Goal: Check status: Check status

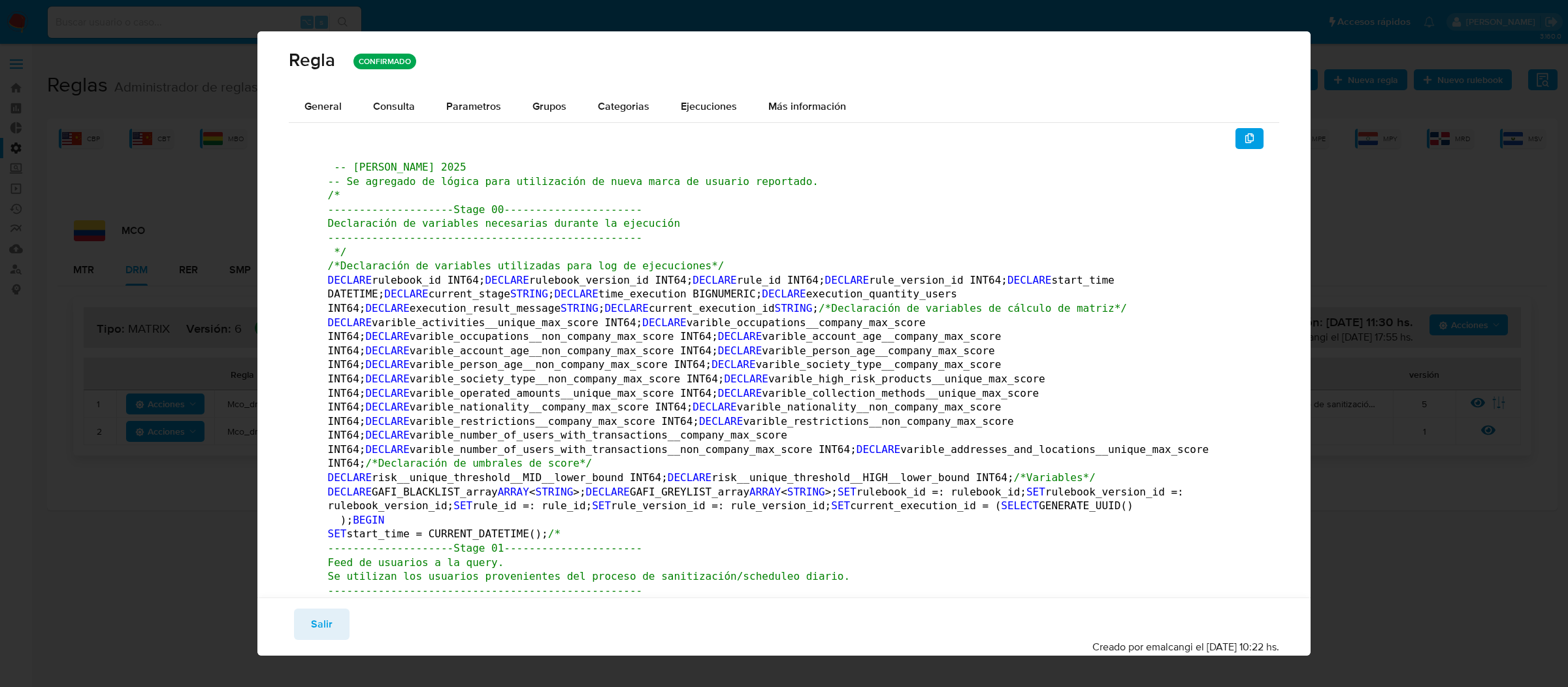
click at [331, 18] on div "[PERSON_NAME] CONFIRMADO General Consulta Parametros Evidencias Grupos Categori…" at bounding box center [784, 344] width 1568 height 687
click at [1298, 63] on div "Regla CONFIRMADO" at bounding box center [784, 61] width 1054 height 60
click at [311, 614] on span "Salir" at bounding box center [321, 624] width 22 height 29
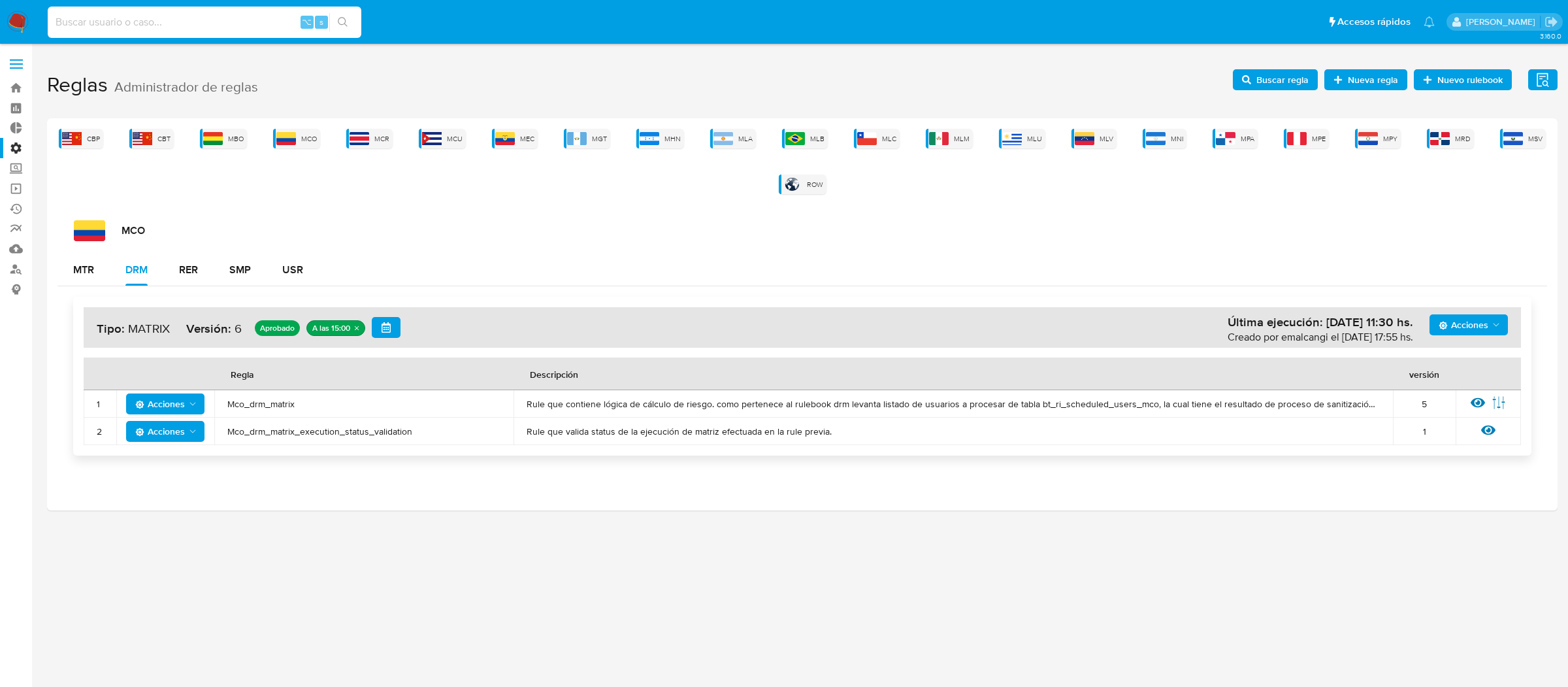
click at [221, 18] on input at bounding box center [204, 22] width 313 height 17
paste input "668030184"
type input "668030184"
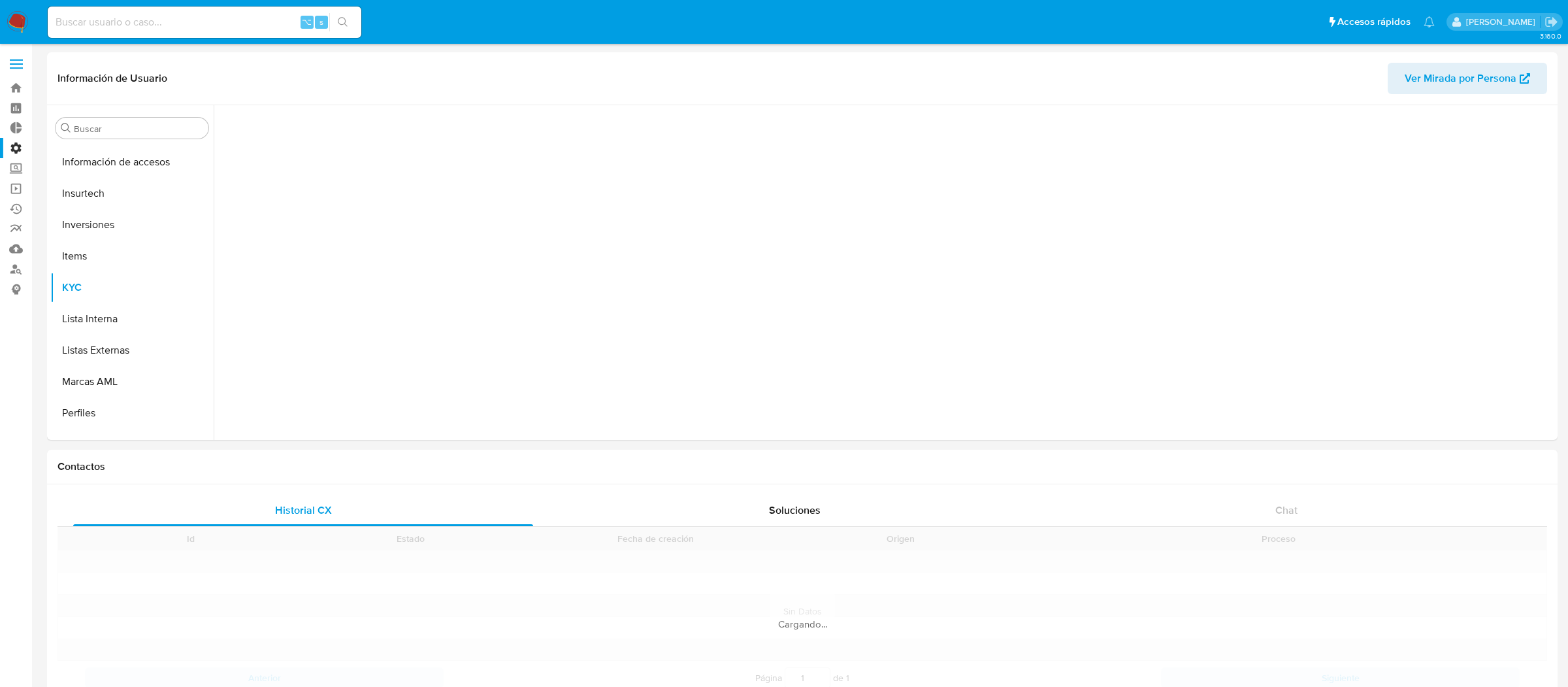
scroll to position [614, 0]
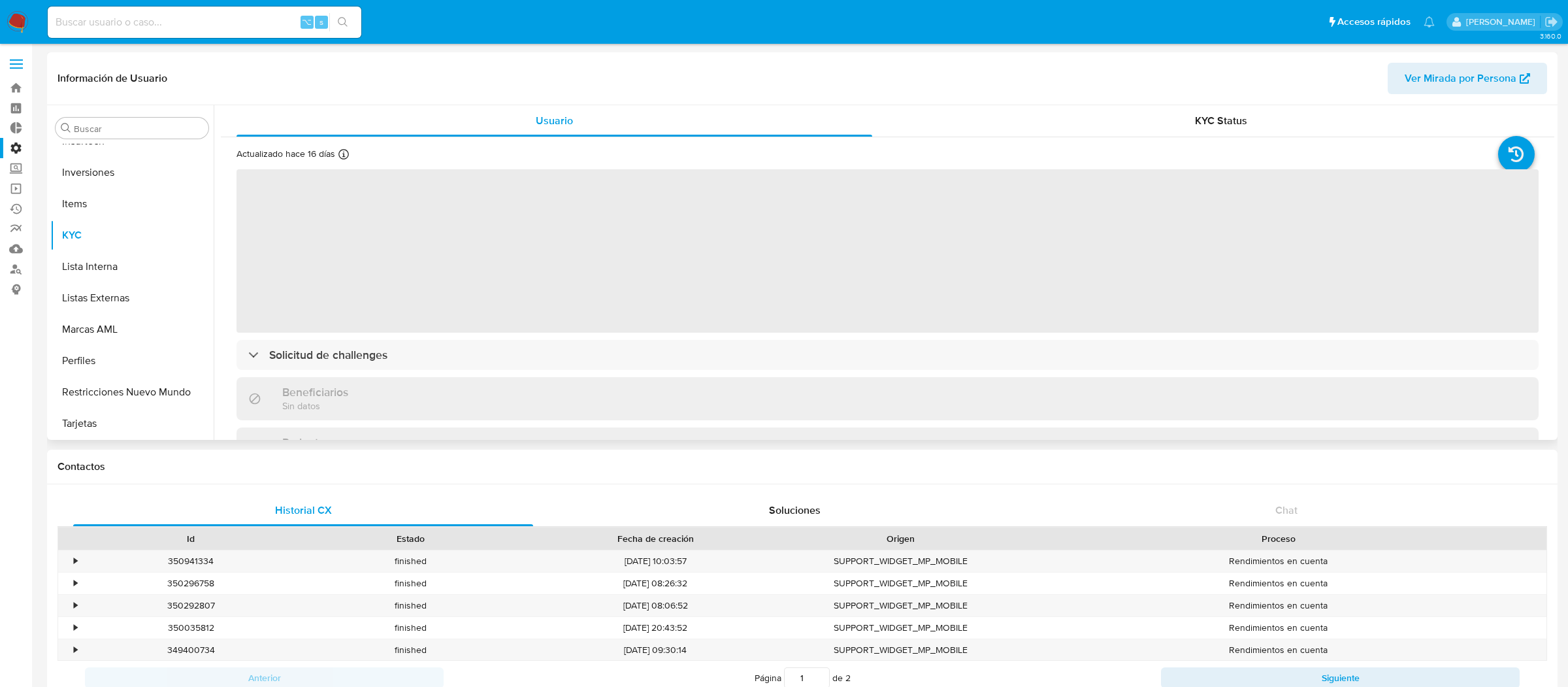
select select "10"
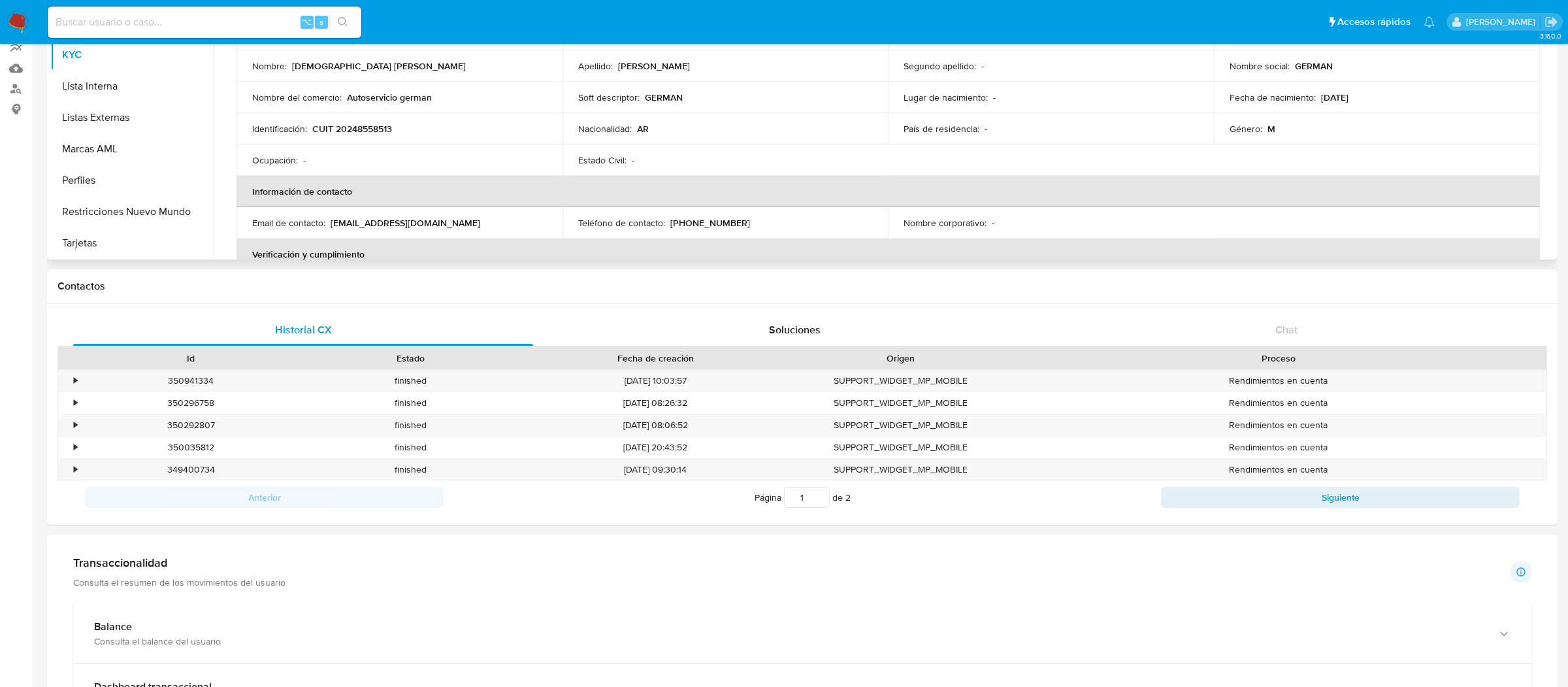
scroll to position [0, 0]
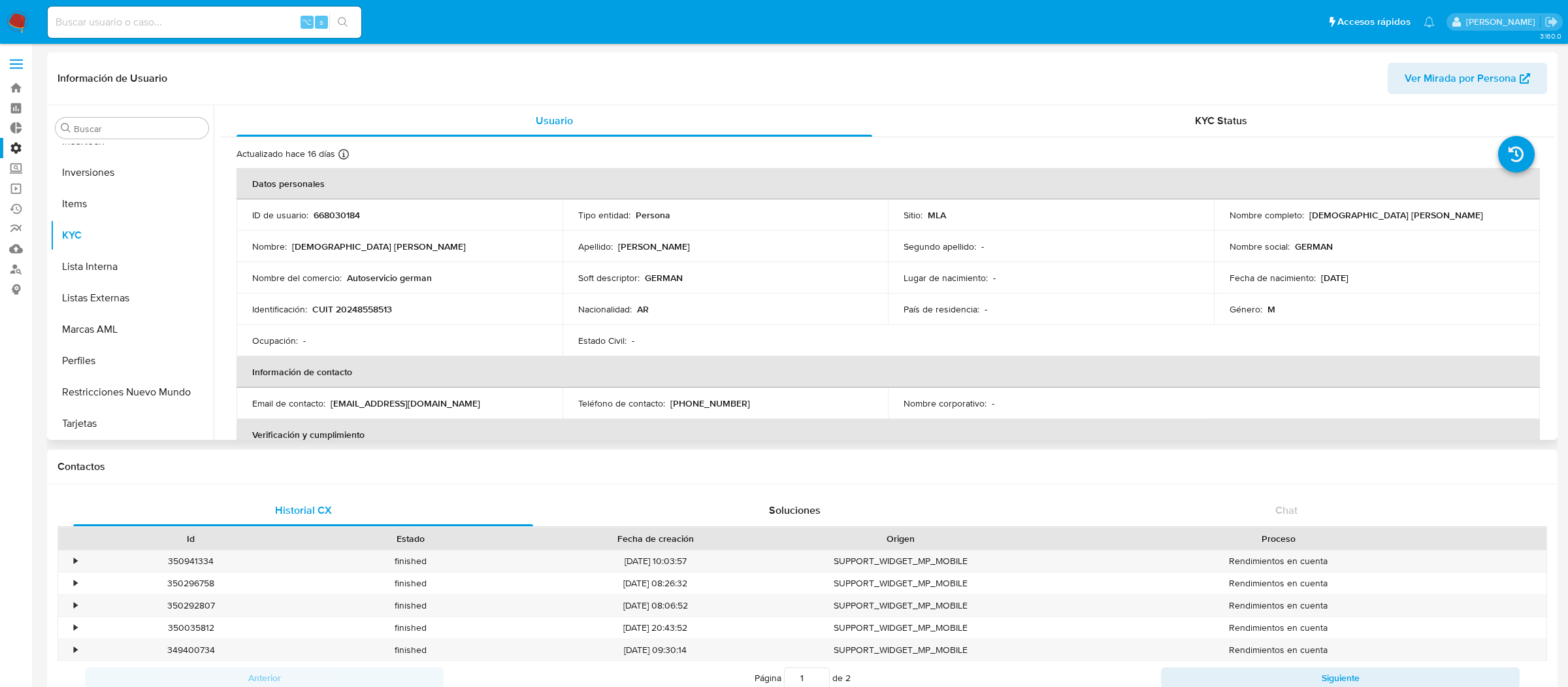
click at [260, 18] on input at bounding box center [204, 22] width 313 height 17
paste input "556233051"
type input "556233051"
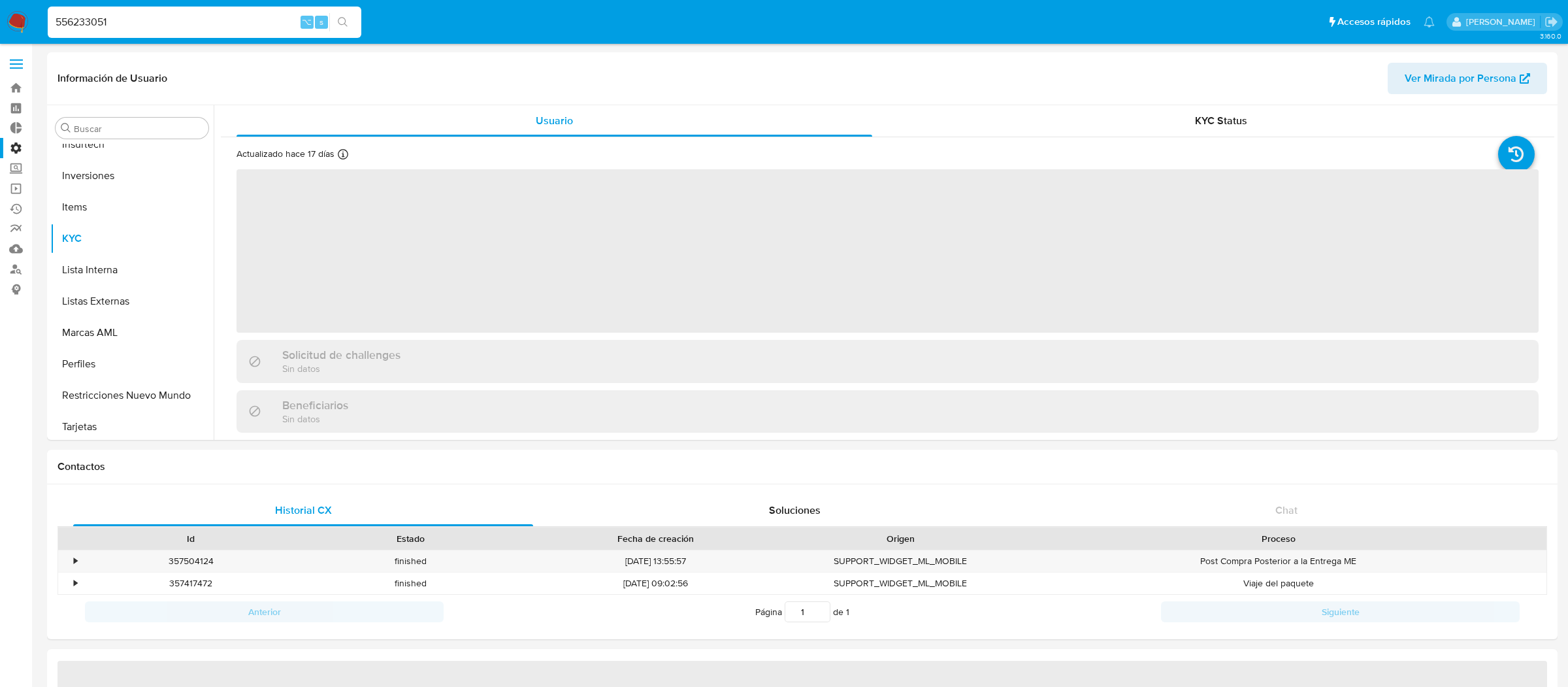
scroll to position [614, 0]
select select "10"
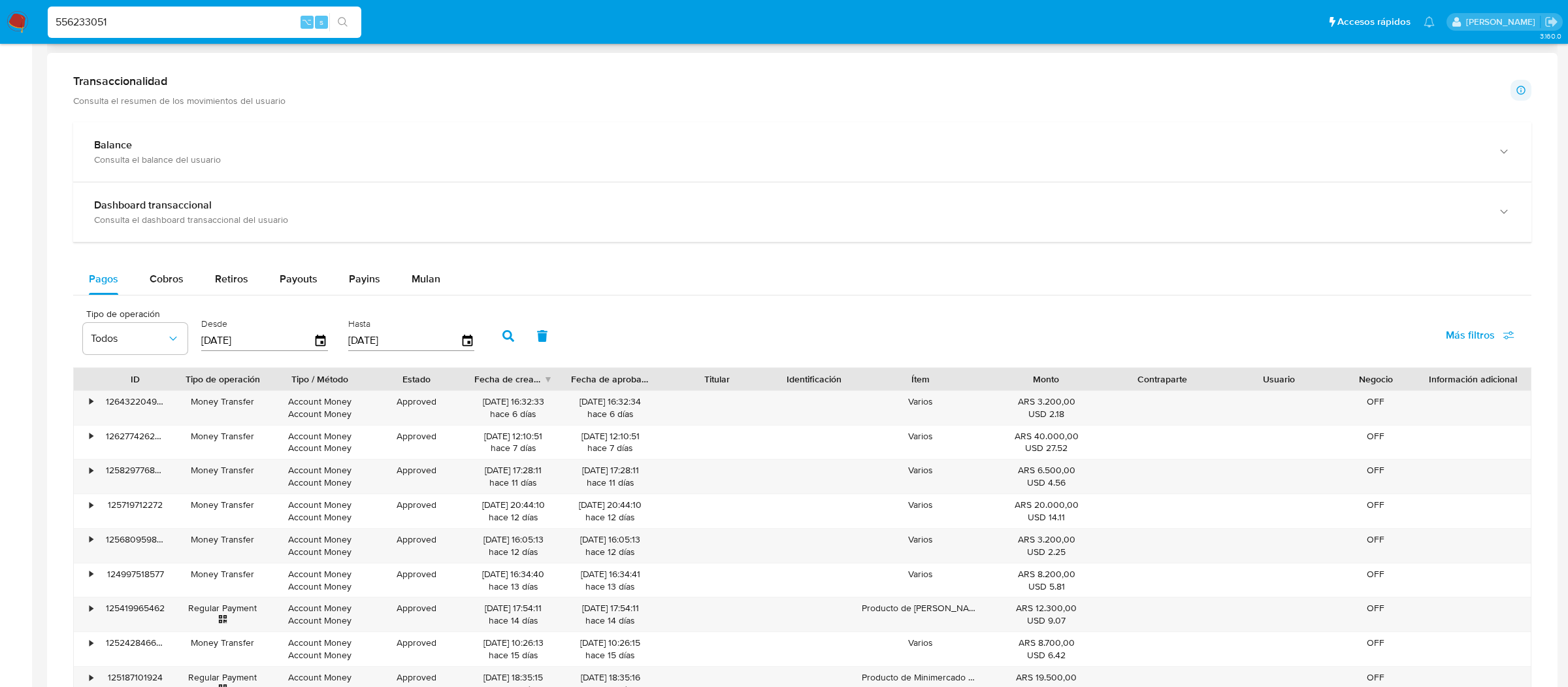
scroll to position [608, 0]
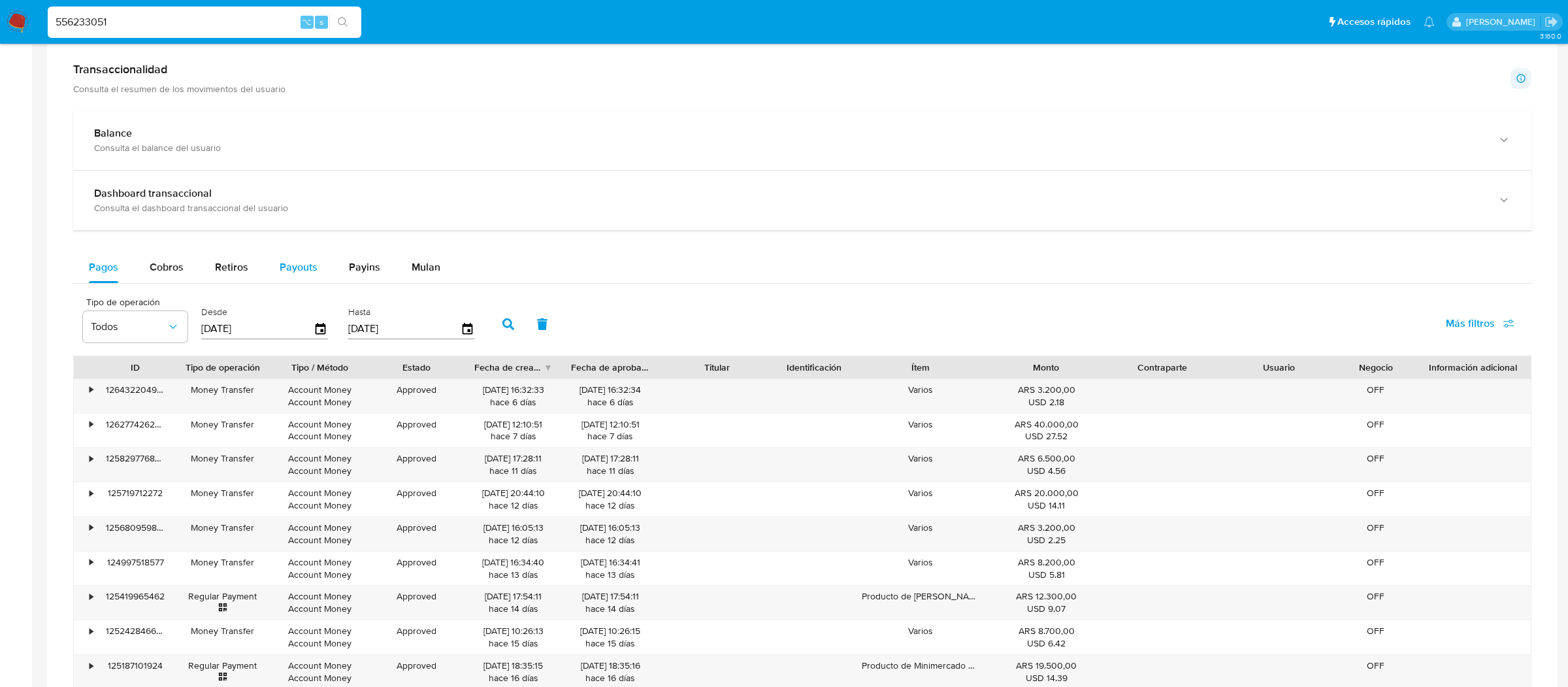
click at [300, 273] on span "Payouts" at bounding box center [298, 266] width 38 height 15
select select "10"
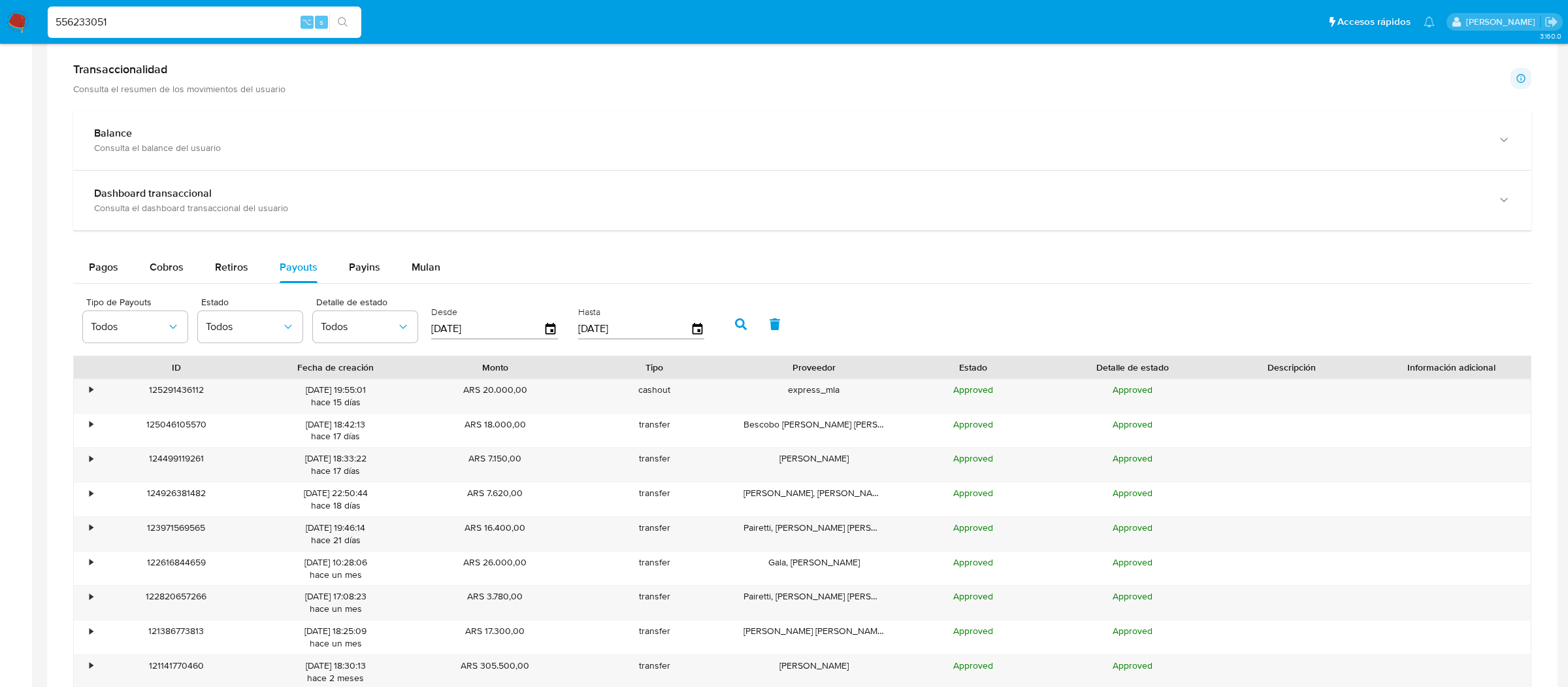
click at [553, 338] on div "[DATE]" at bounding box center [495, 328] width 127 height 21
click at [551, 331] on icon "button" at bounding box center [551, 328] width 23 height 23
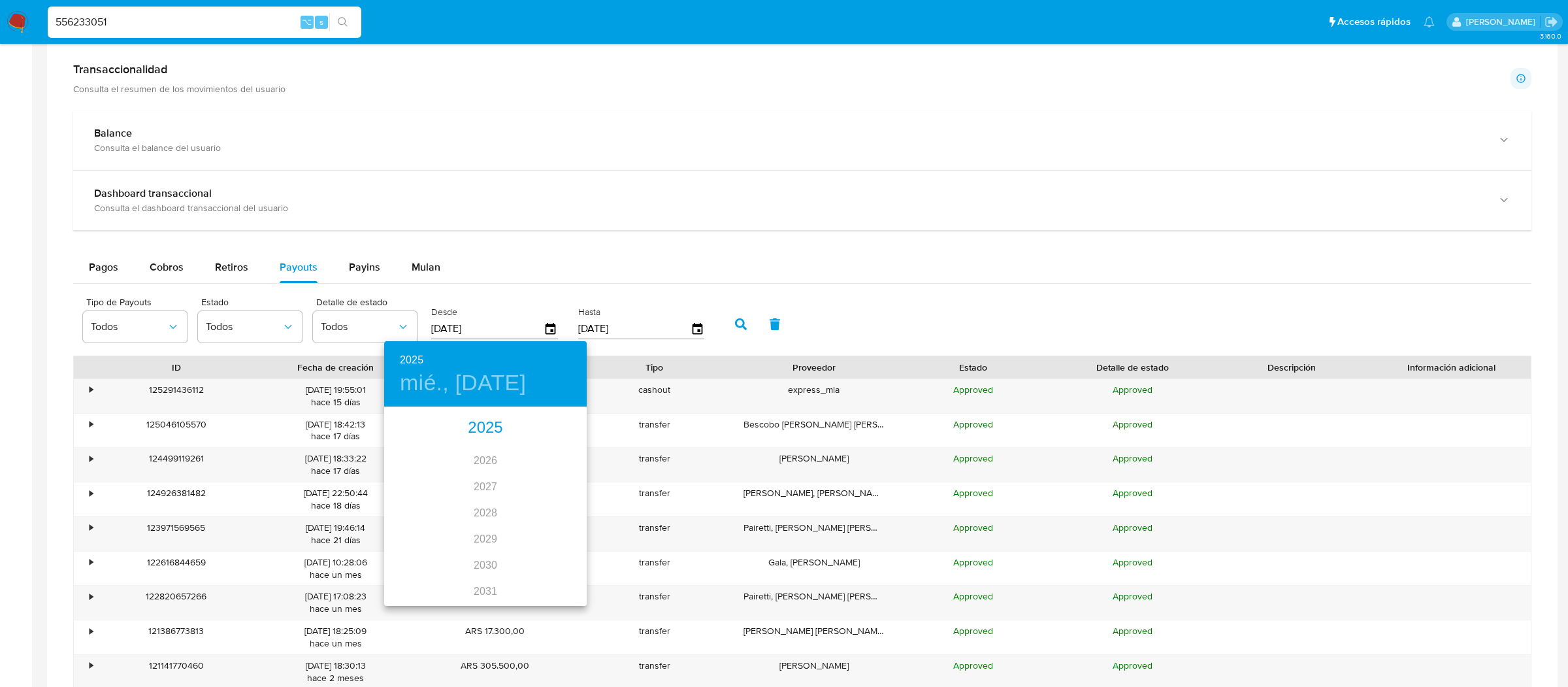
click at [469, 432] on div "2025" at bounding box center [485, 428] width 203 height 26
click at [484, 274] on div at bounding box center [784, 344] width 1568 height 687
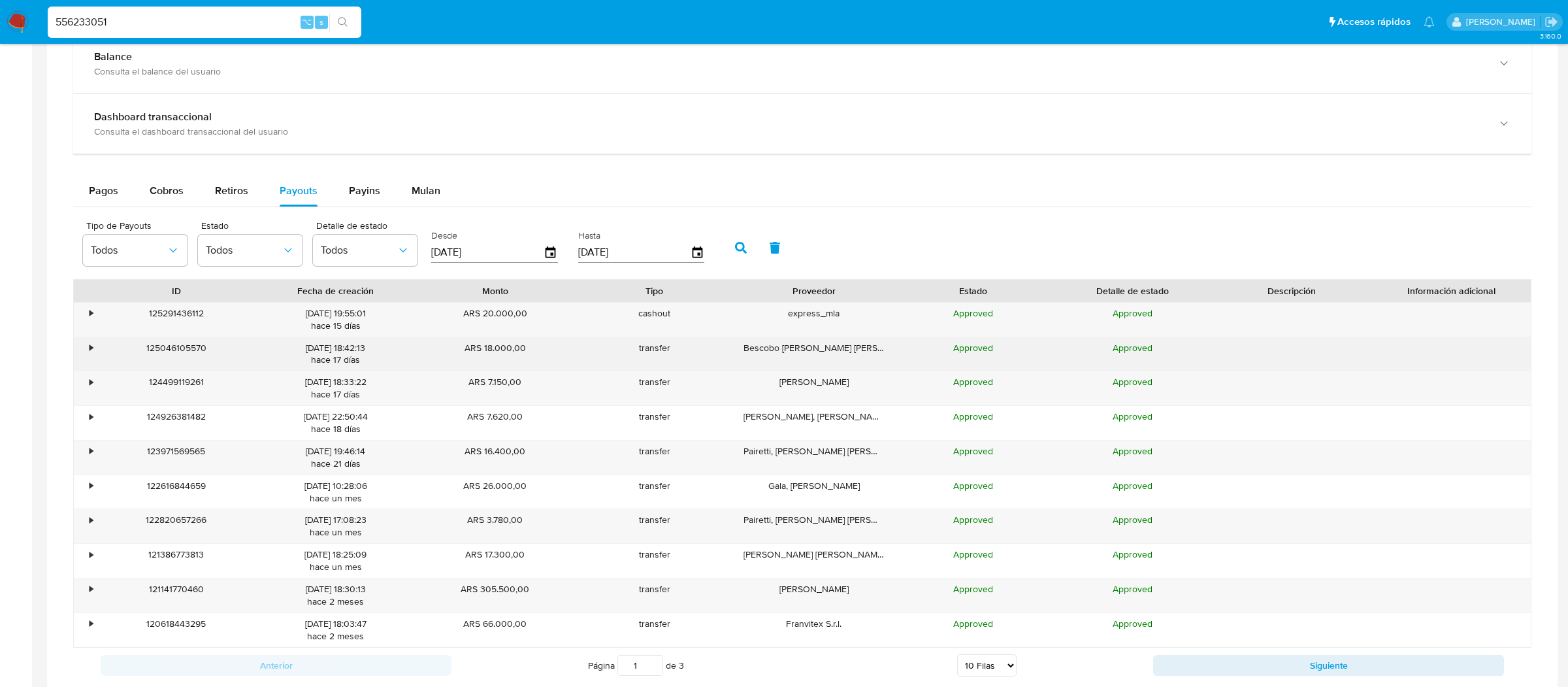
scroll to position [652, 0]
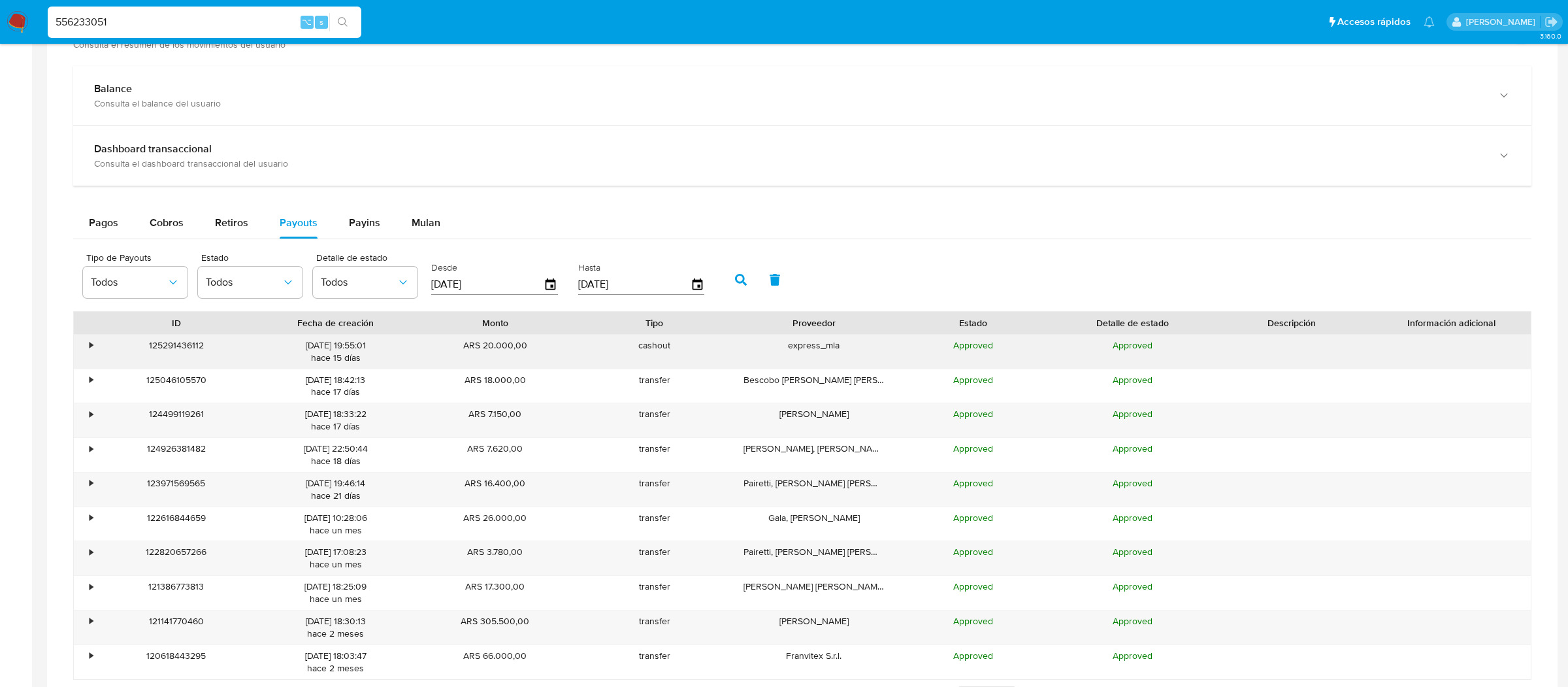
click at [87, 339] on div "•" at bounding box center [85, 351] width 23 height 34
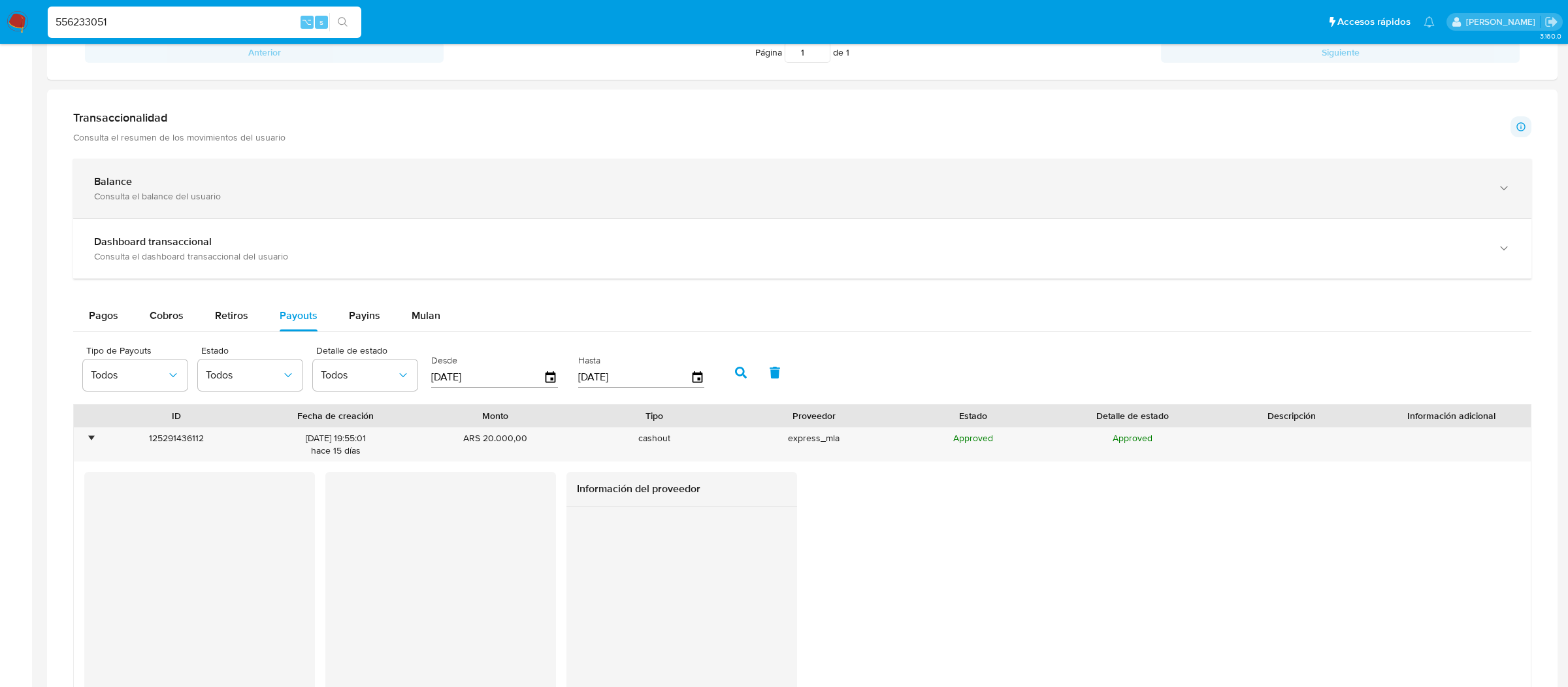
scroll to position [0, 0]
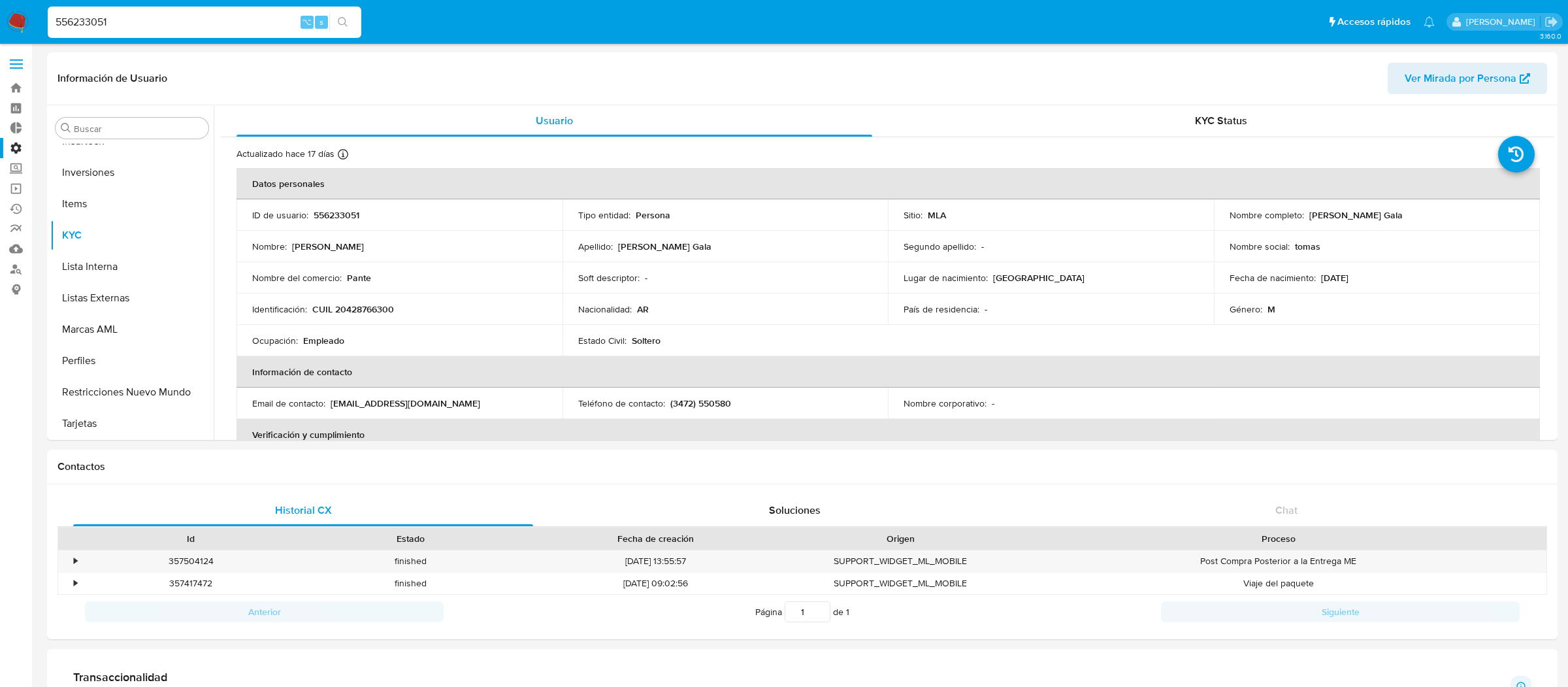
click at [18, 54] on label at bounding box center [16, 64] width 33 height 27
click at [0, 0] on input "checkbox" at bounding box center [0, 0] width 0 height 0
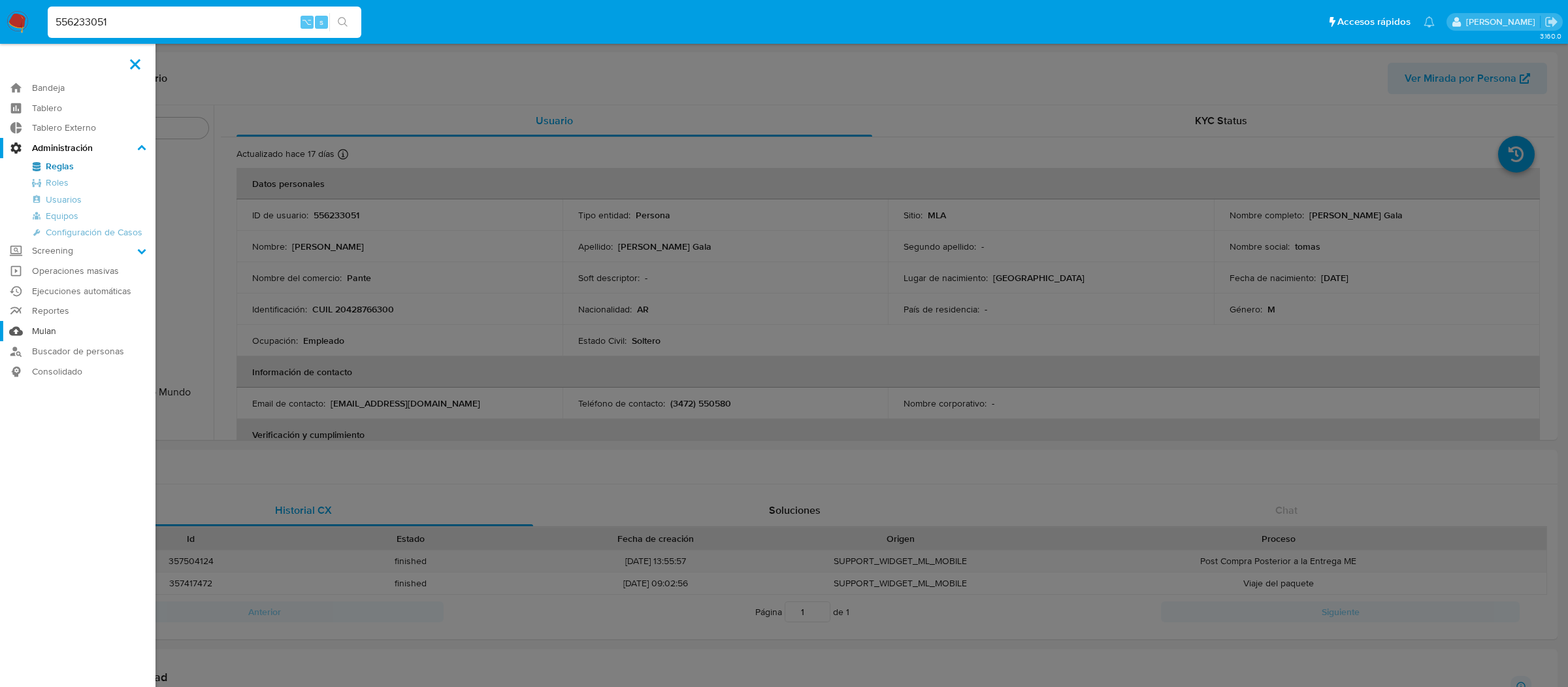
click at [43, 333] on link "Mulan" at bounding box center [78, 330] width 156 height 20
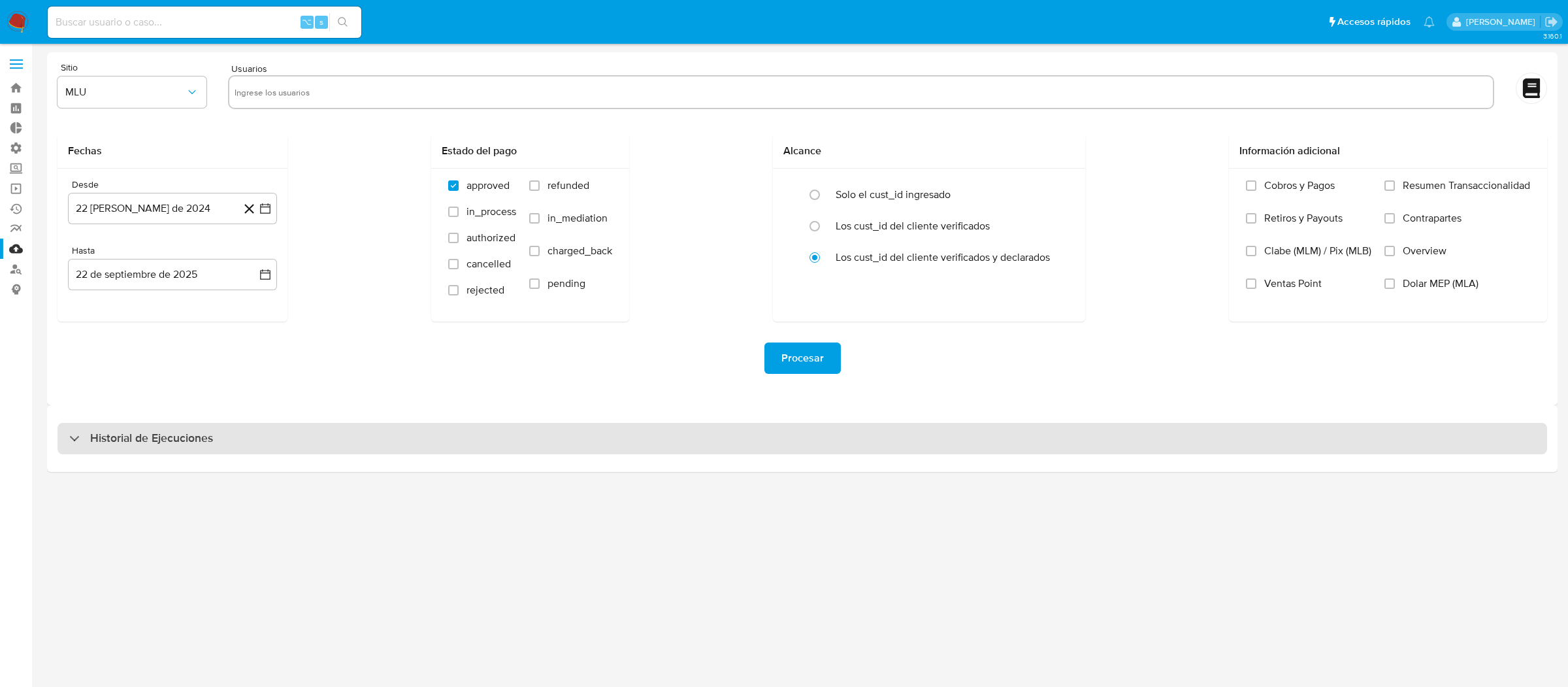
click at [164, 442] on h3 "Historial de Ejecuciones" at bounding box center [152, 438] width 123 height 16
select select "10"
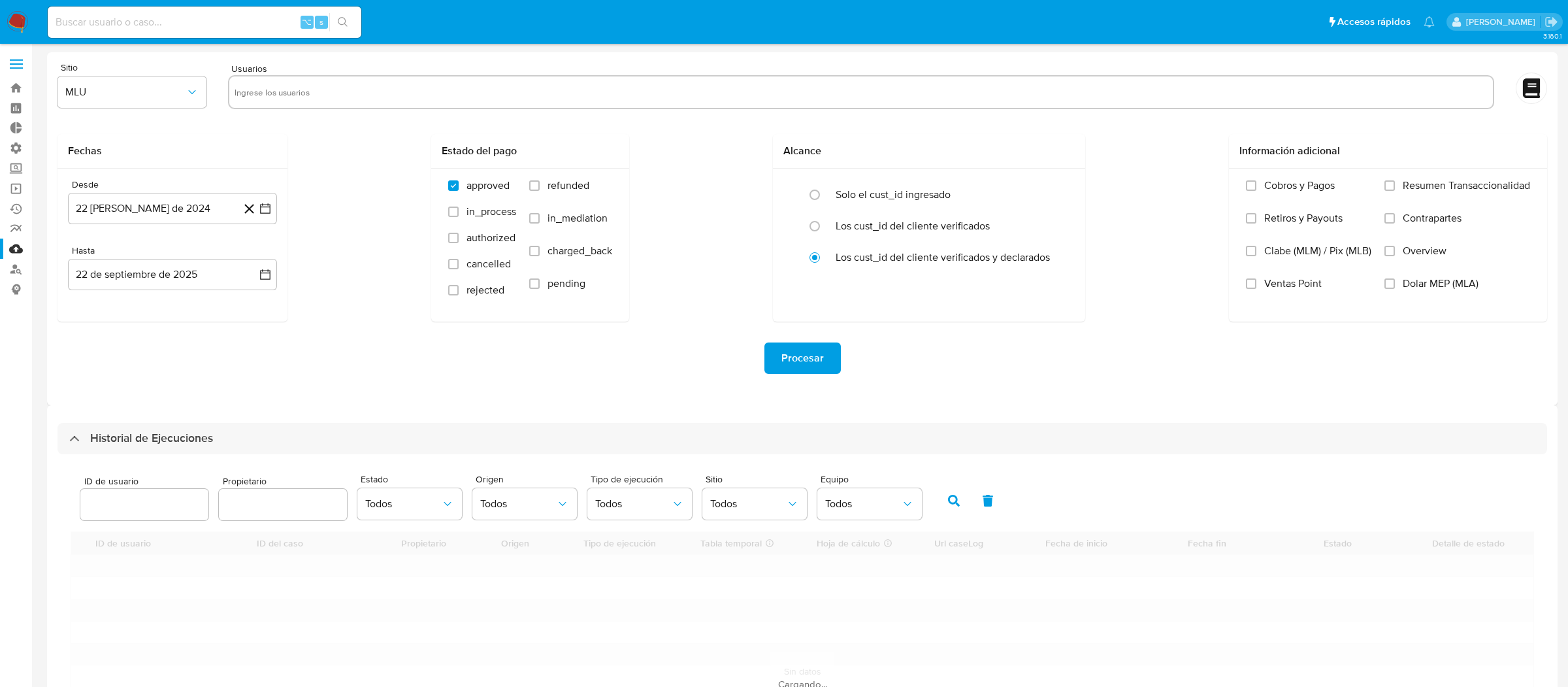
click at [133, 490] on div at bounding box center [145, 504] width 128 height 31
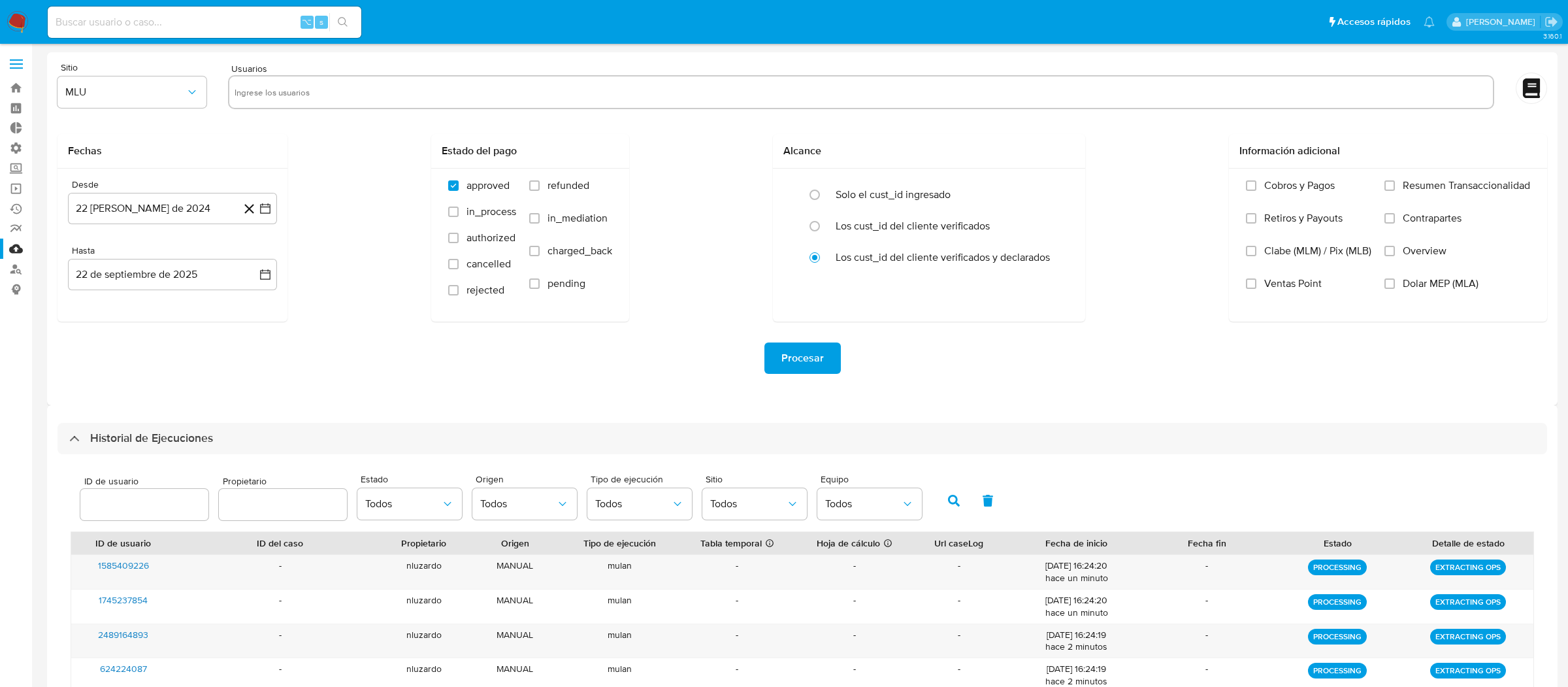
click at [133, 498] on input "number" at bounding box center [145, 504] width 128 height 17
paste input "668030184"
type input "668030184"
click at [917, 506] on div "ID de usuario 668030184 Propietario Estado Todos Origen Todos Tipo de ejecución…" at bounding box center [501, 499] width 854 height 50
click at [939, 506] on button "button" at bounding box center [954, 501] width 34 height 31
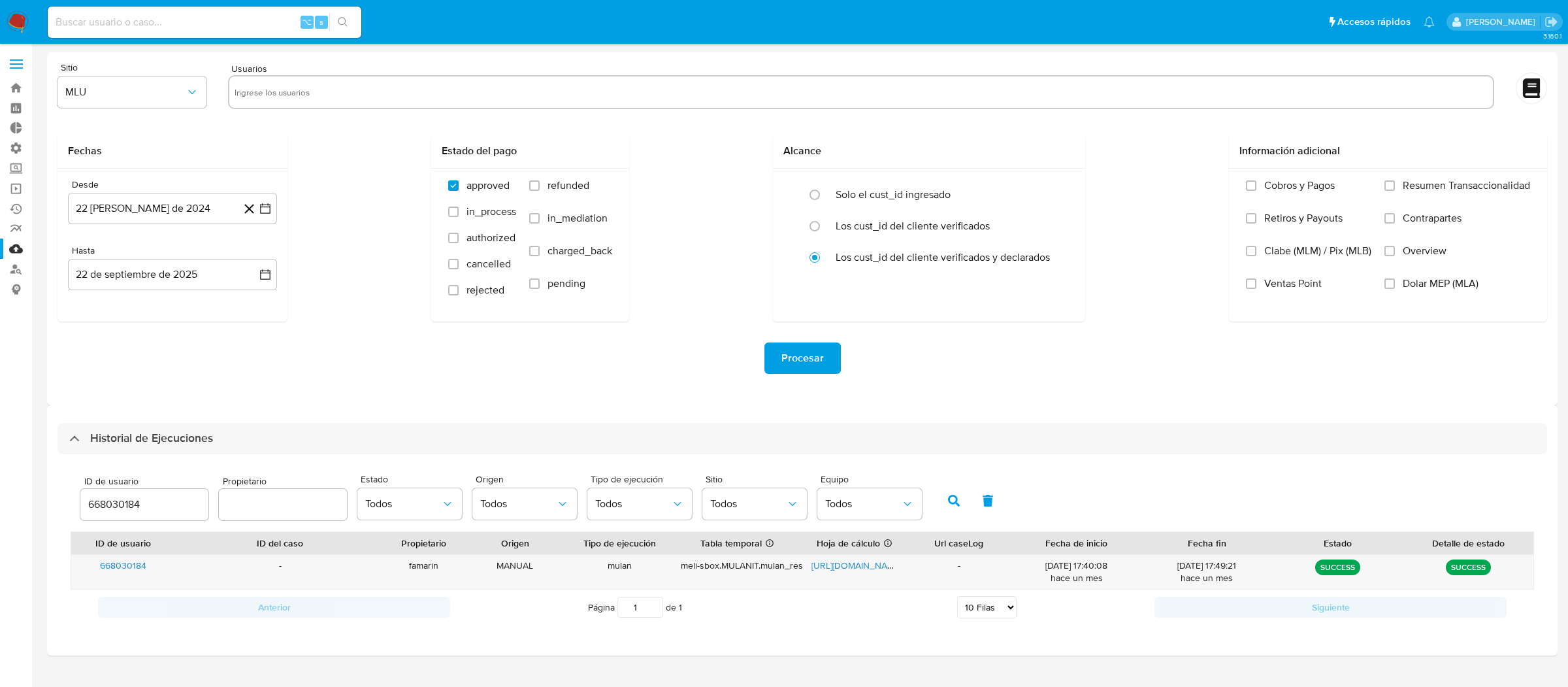
scroll to position [23, 0]
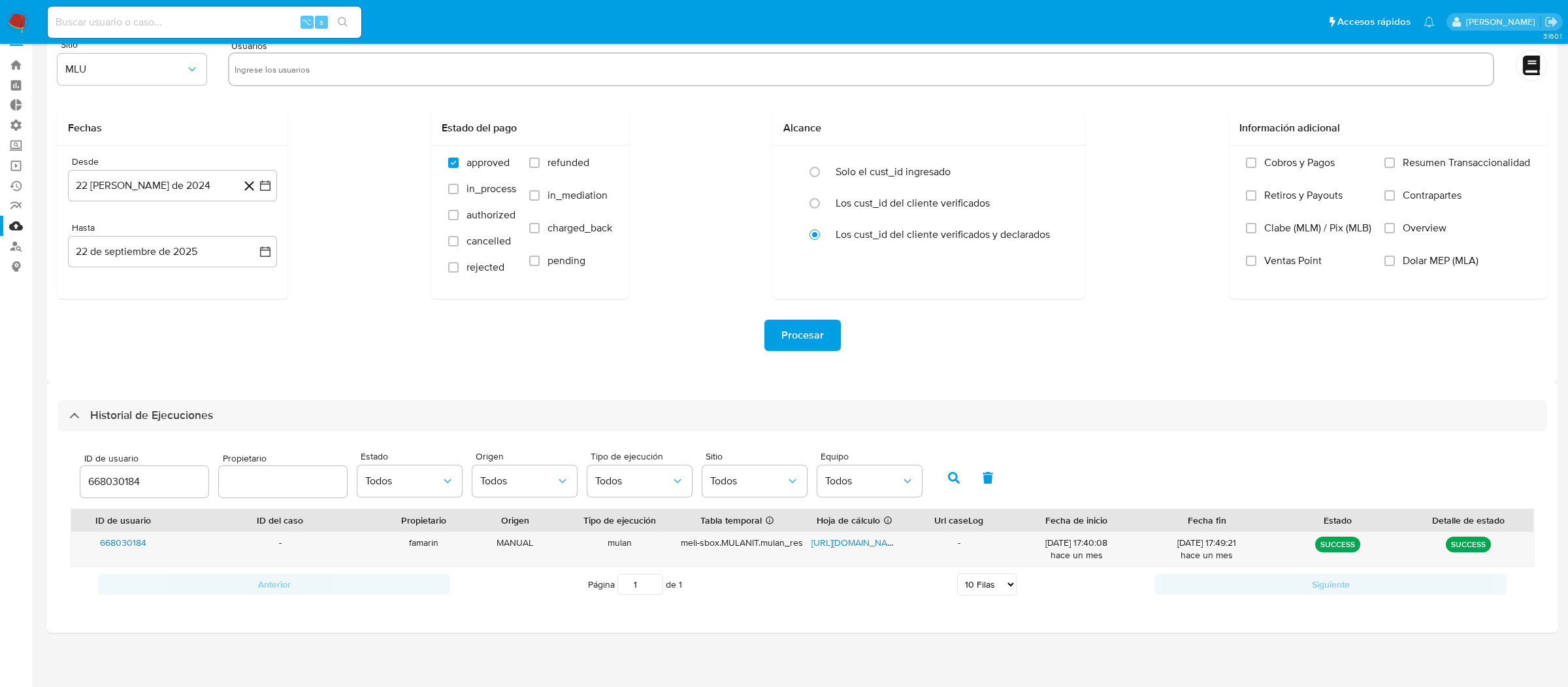
click at [238, 15] on input at bounding box center [204, 22] width 313 height 17
paste input "140666012"
type input "140666012"
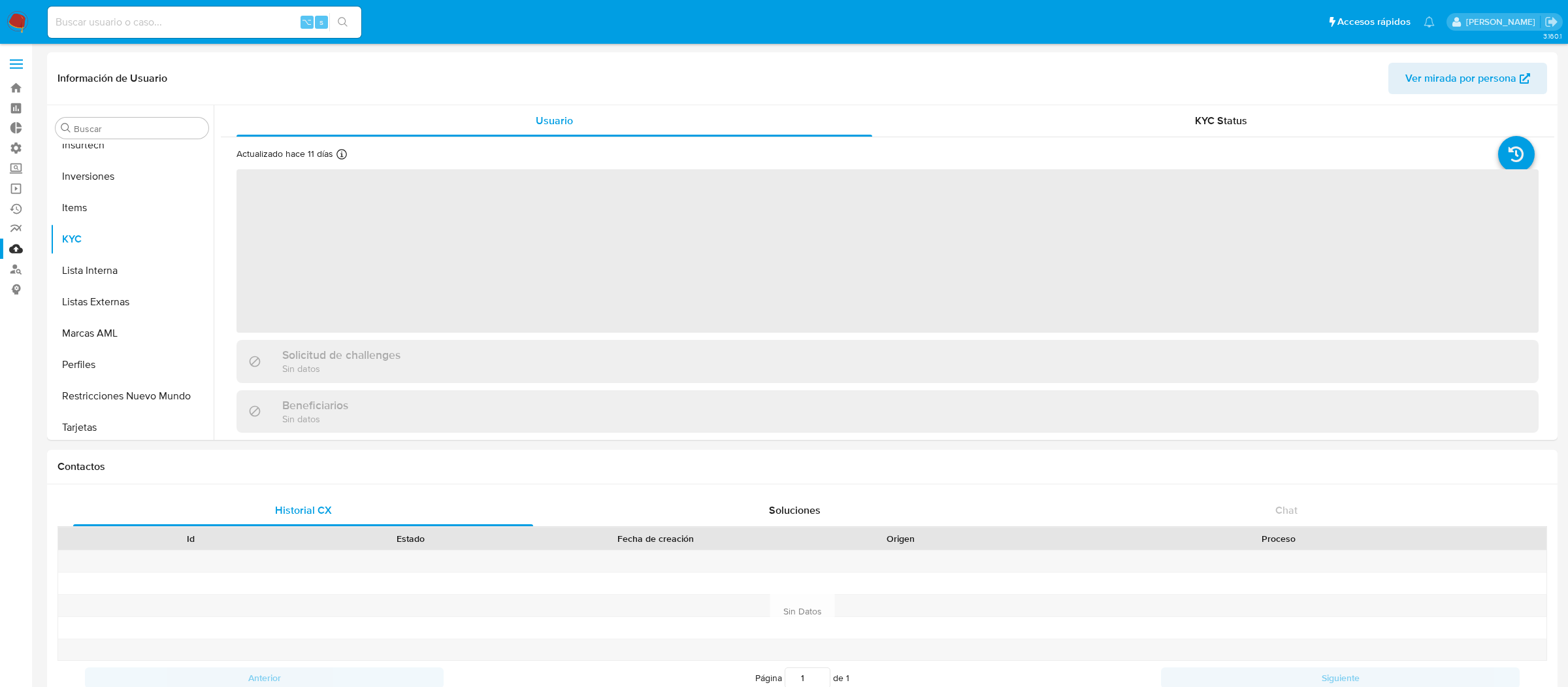
scroll to position [677, 0]
select select "10"
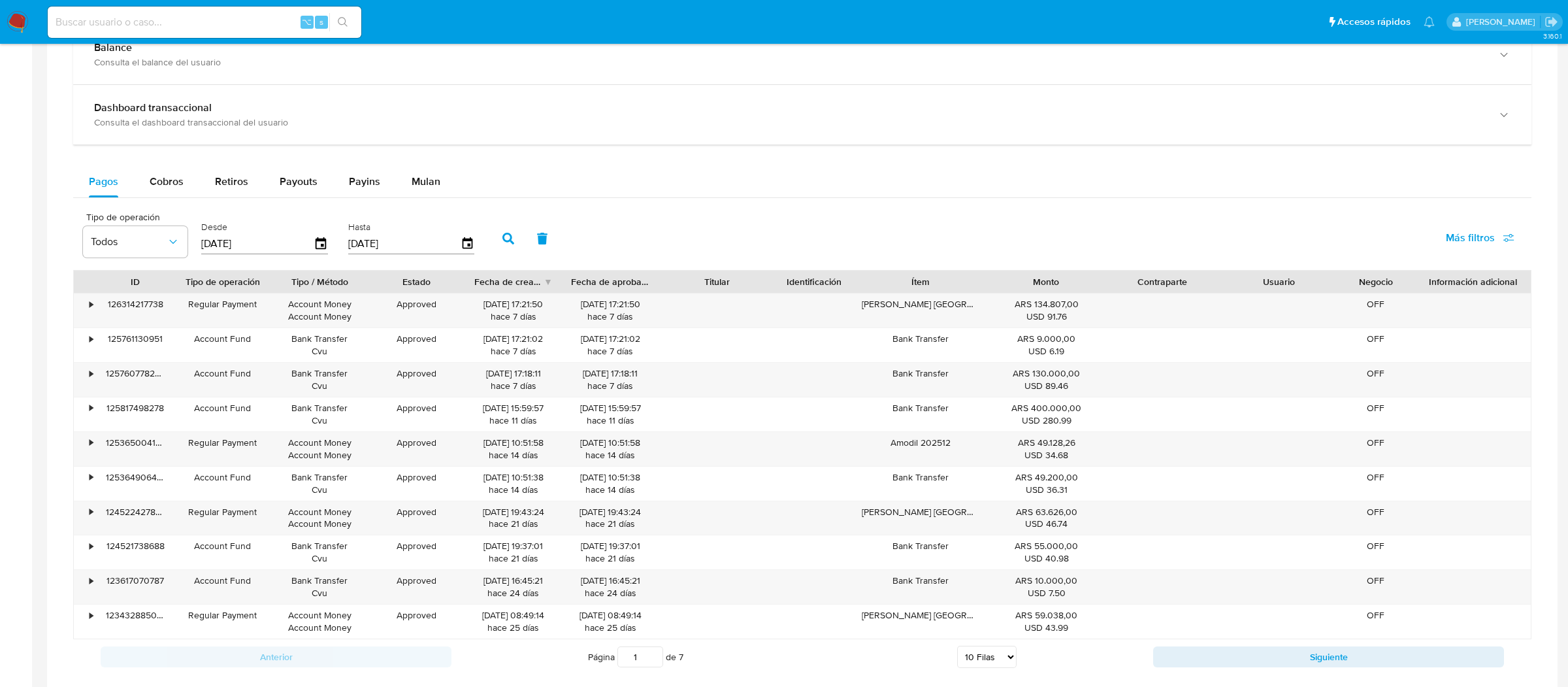
scroll to position [745, 0]
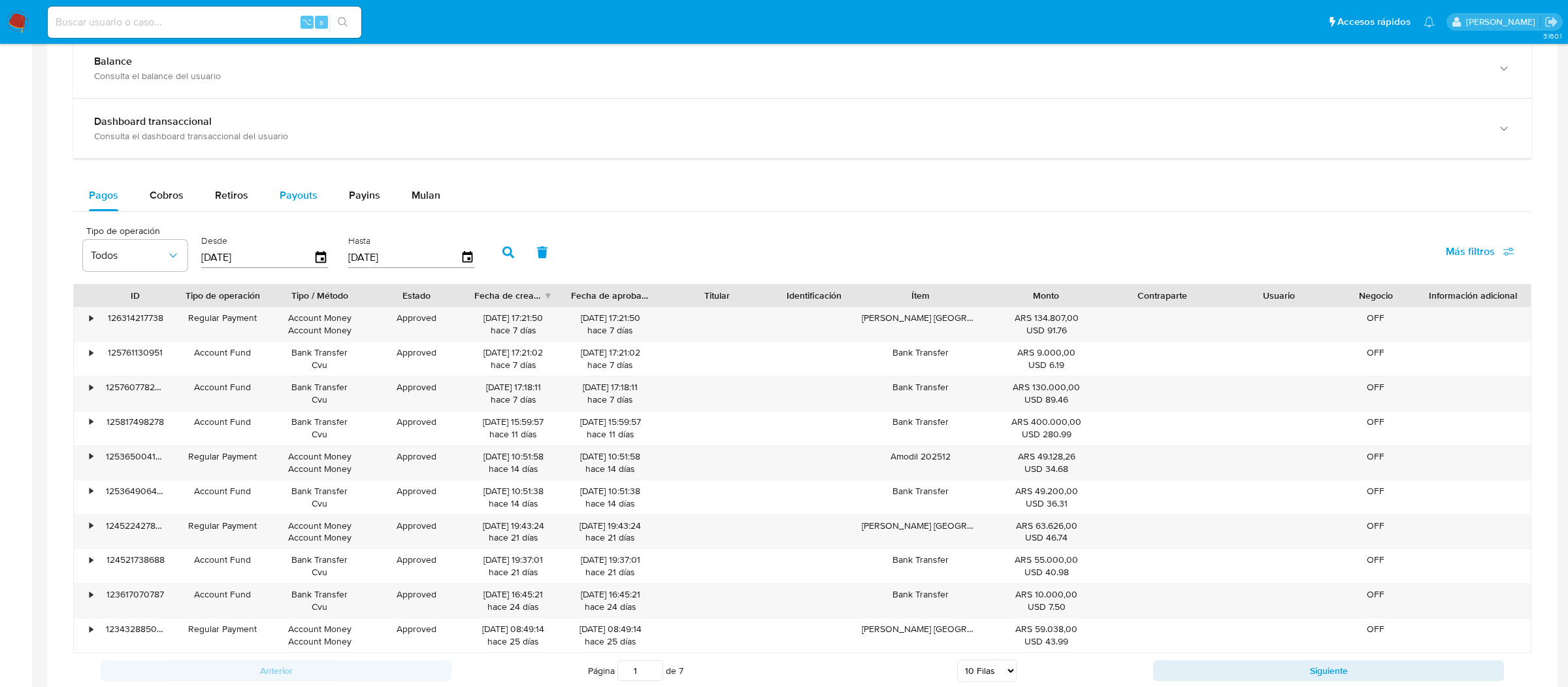
click at [315, 203] on button "Payouts" at bounding box center [298, 196] width 69 height 31
select select "10"
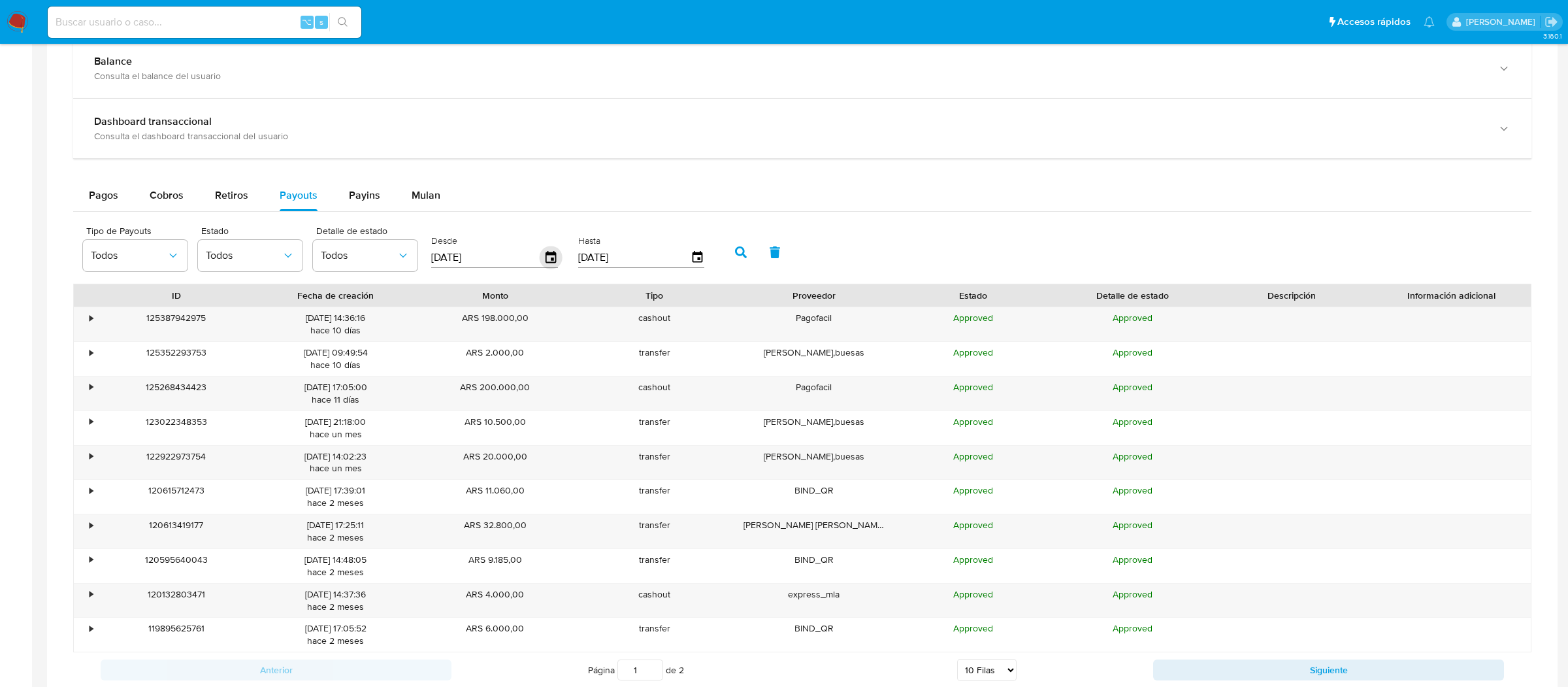
click at [549, 257] on icon "button" at bounding box center [551, 257] width 23 height 23
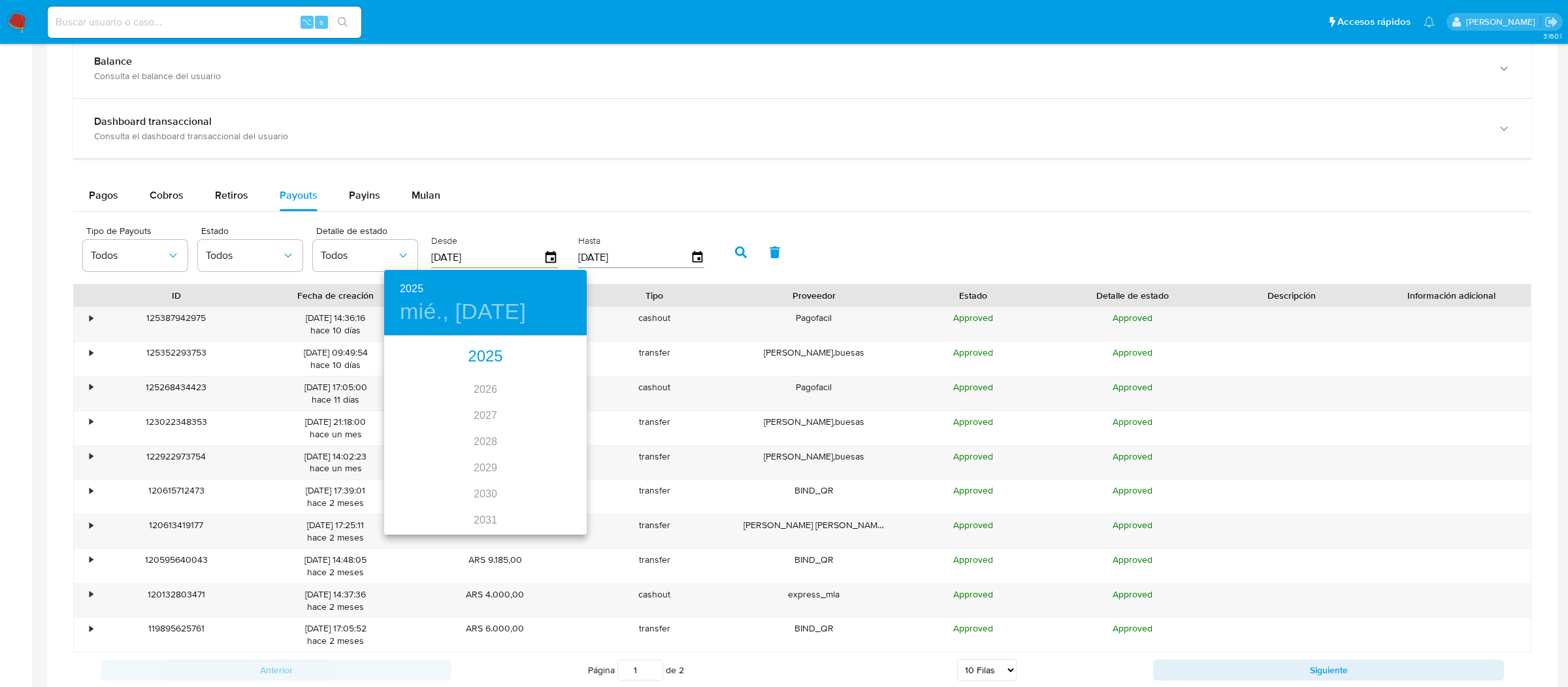
click at [472, 361] on div "2025" at bounding box center [485, 357] width 203 height 26
click at [478, 459] on div "ago." at bounding box center [485, 459] width 67 height 49
click at [508, 404] on span "1" at bounding box center [512, 404] width 24 height 13
type input "01/08/2025"
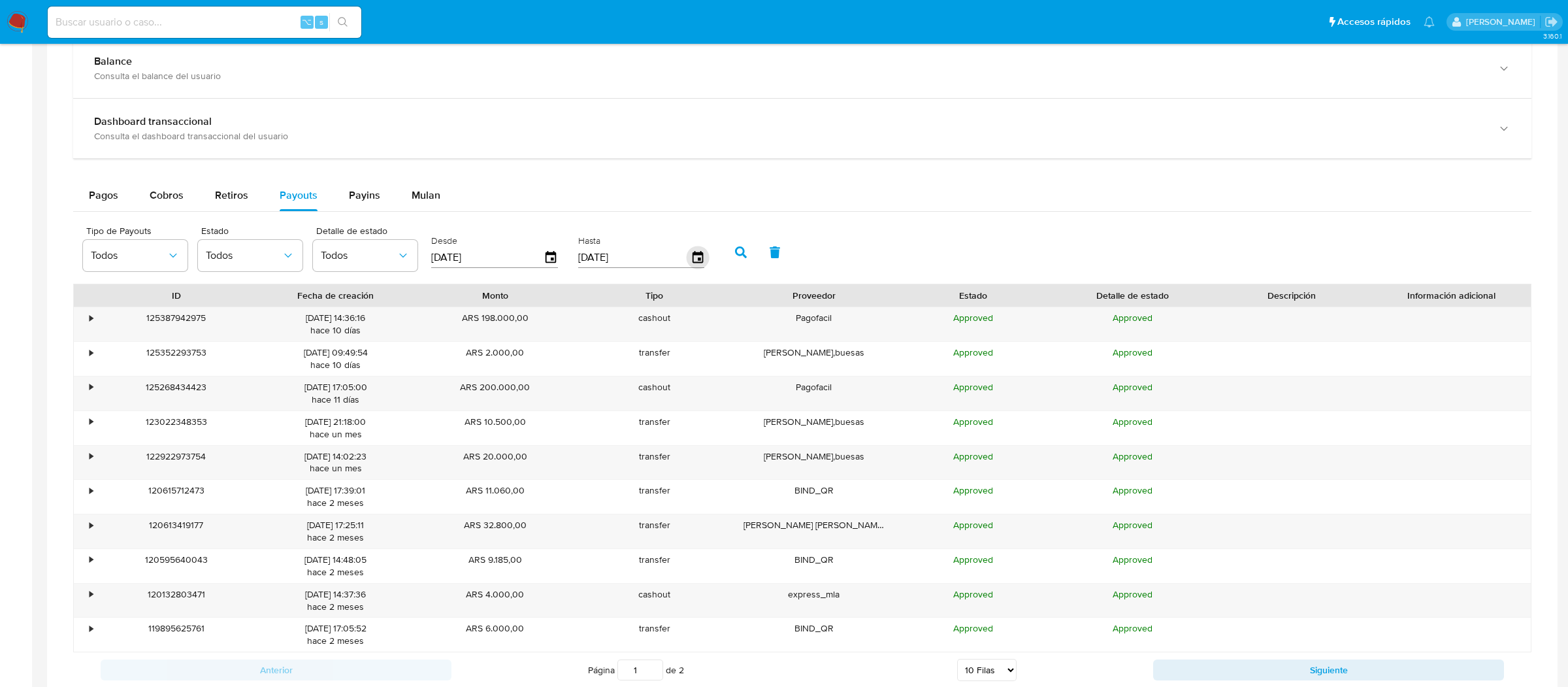
click at [688, 259] on icon "button" at bounding box center [697, 257] width 23 height 23
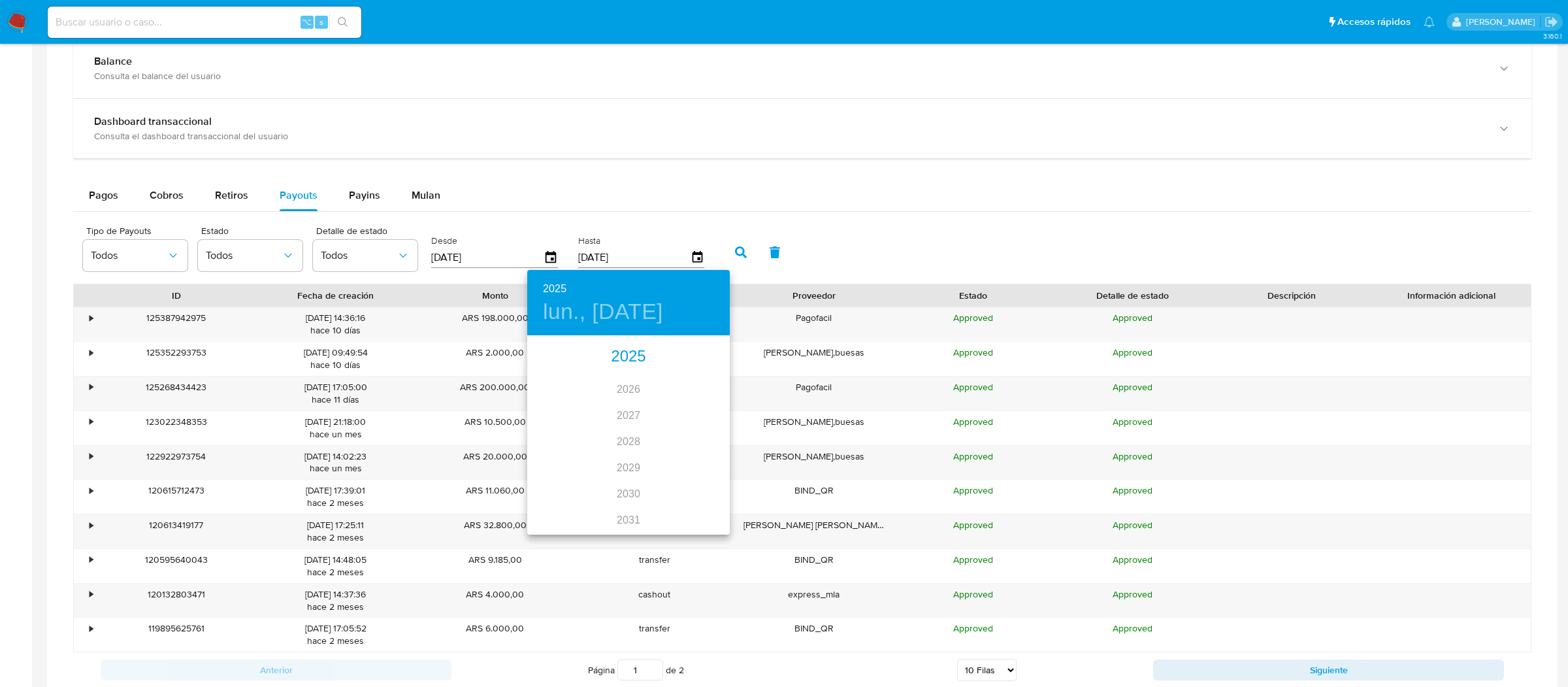
click at [622, 362] on div "2025" at bounding box center [629, 357] width 203 height 26
click at [572, 406] on div "abr." at bounding box center [561, 410] width 67 height 49
click at [708, 355] on icon "button" at bounding box center [714, 354] width 16 height 16
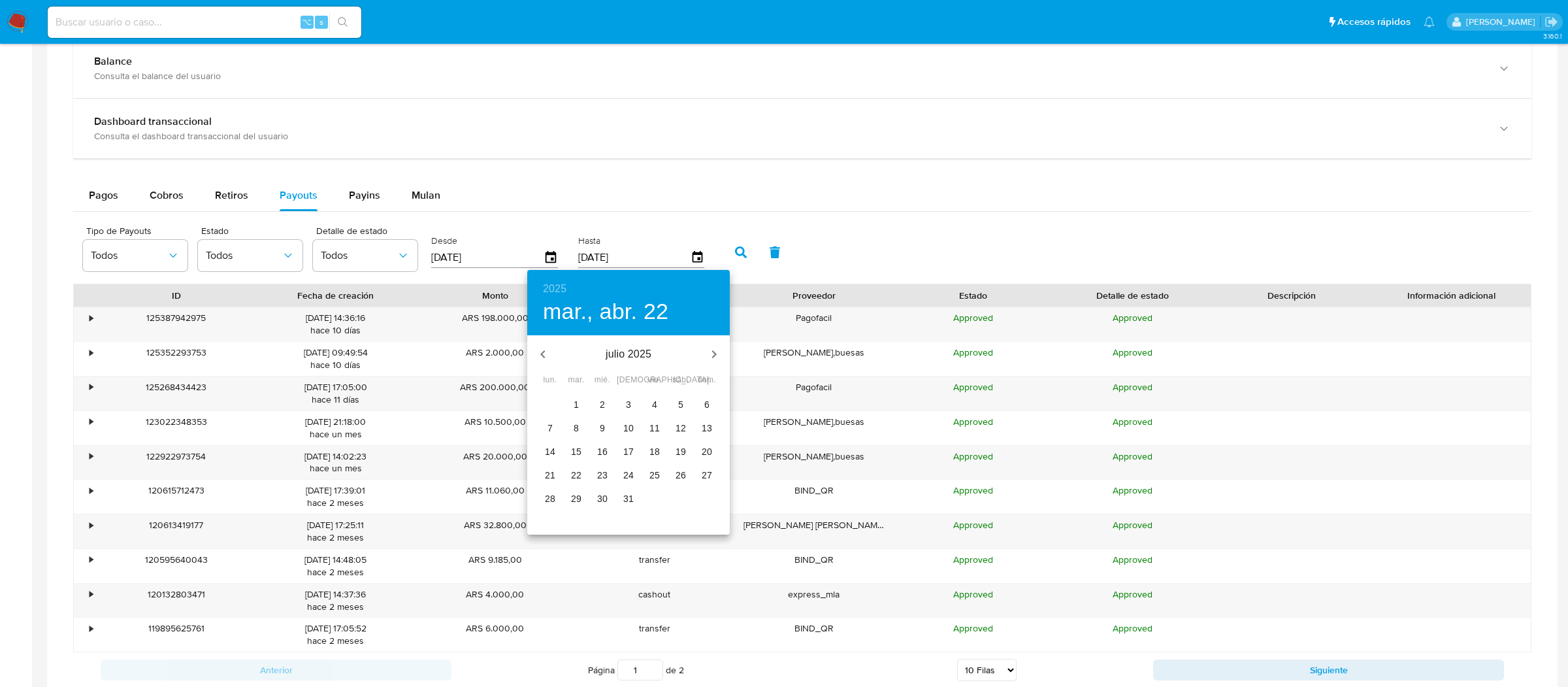
click at [717, 362] on button "button" at bounding box center [714, 354] width 31 height 31
click at [656, 408] on p "1" at bounding box center [655, 404] width 5 height 13
type input "01/08/2025"
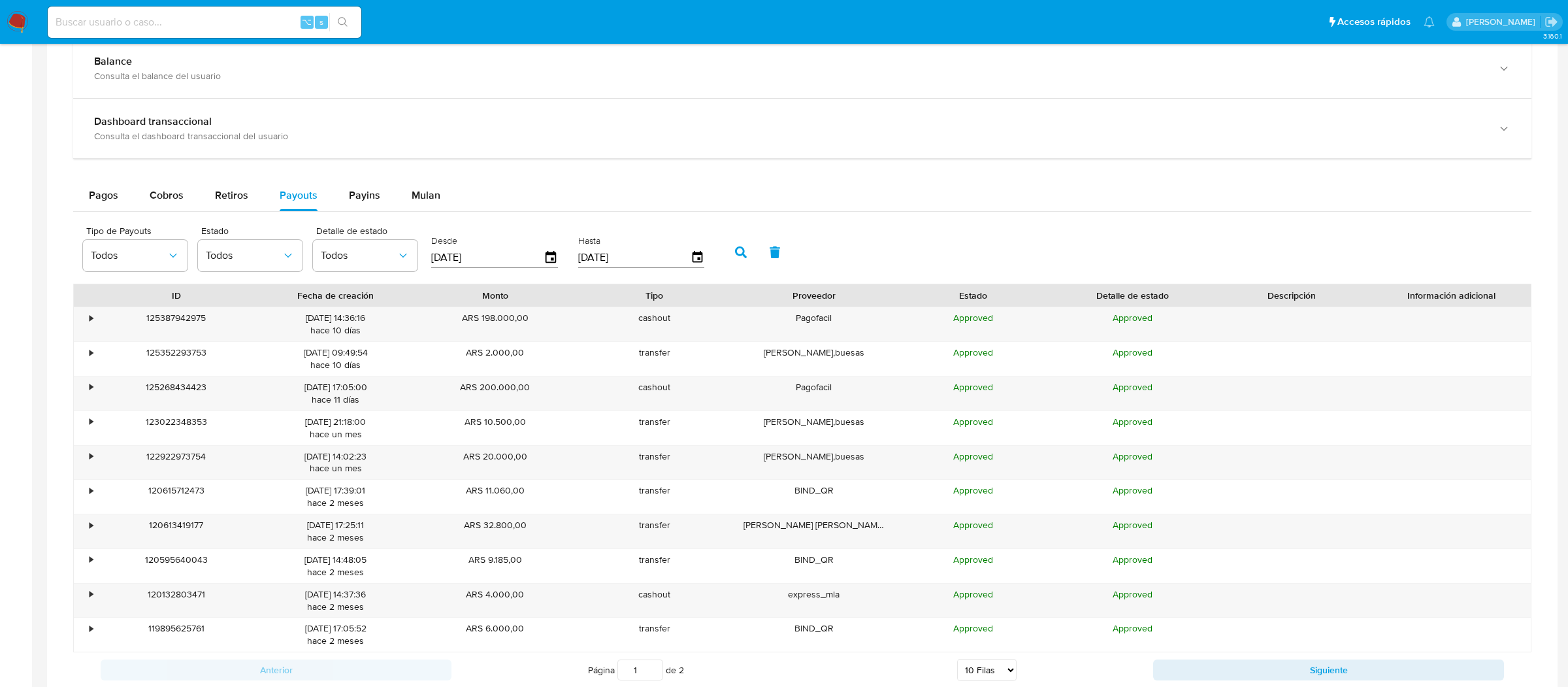
click at [712, 262] on div "Tipo de Payouts Todos Estado Todos Detalle de estado Todos Desde 01/08/2025 Has…" at bounding box center [802, 251] width 1458 height 65
click at [725, 262] on button "button" at bounding box center [740, 253] width 34 height 31
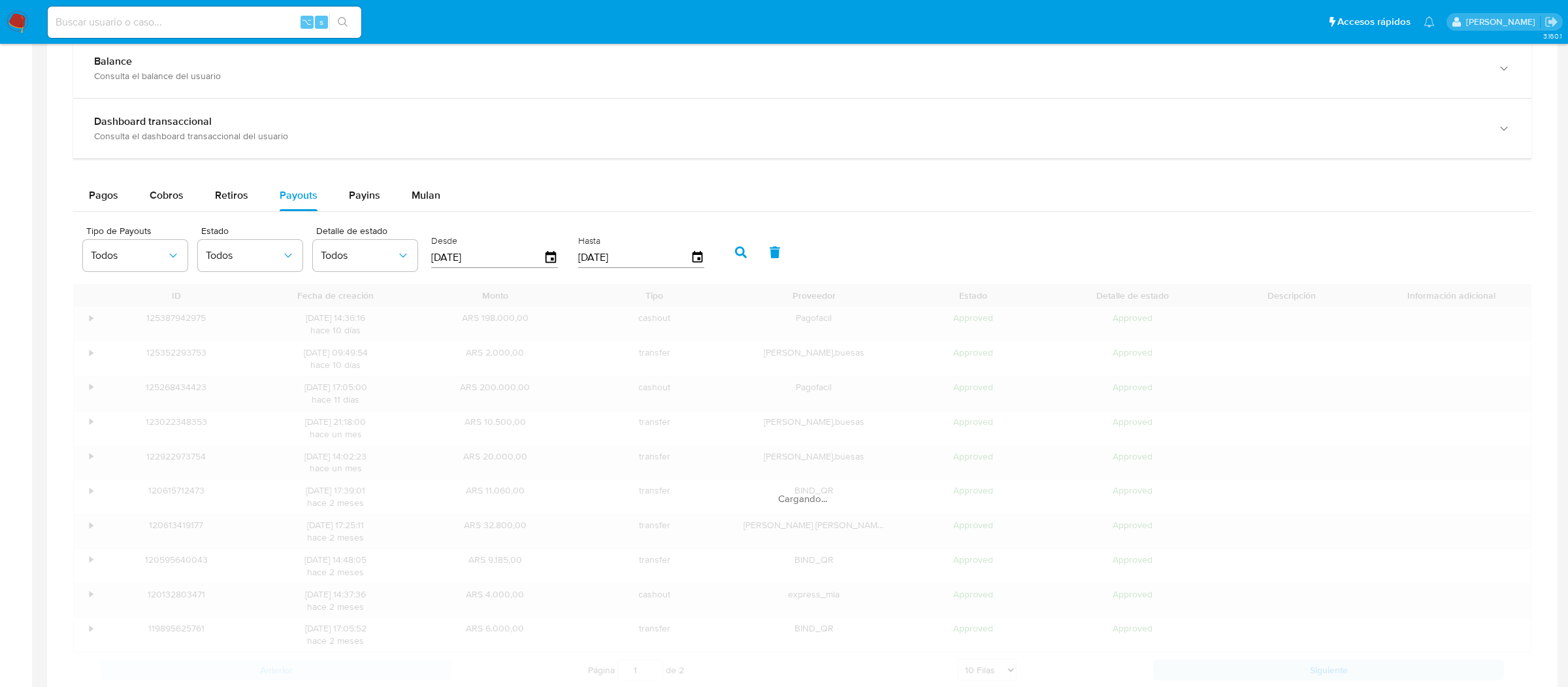
scroll to position [705, 0]
